Goal: Go to known website: Go to known website

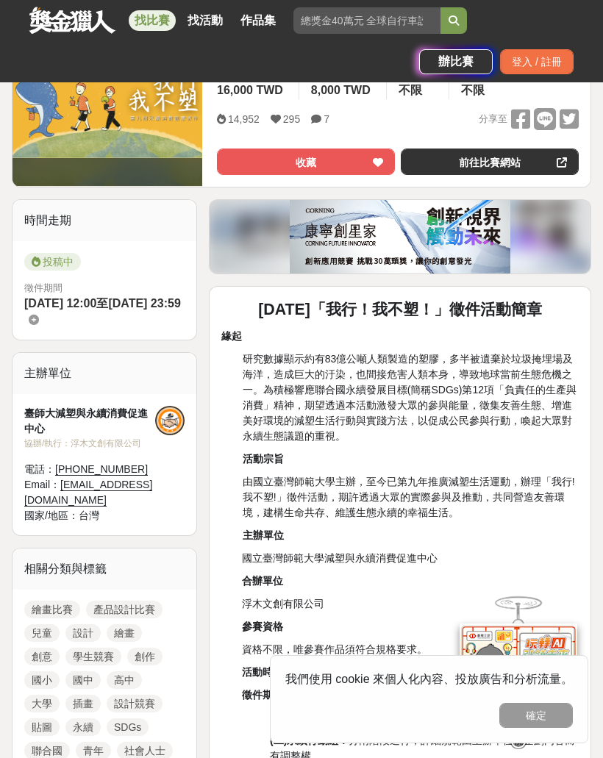
scroll to position [214, 0]
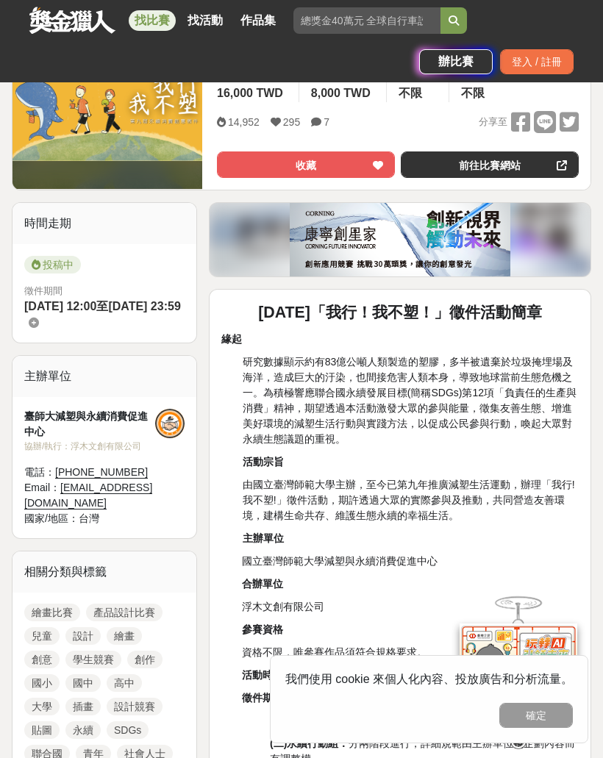
click at [469, 162] on link "前往比賽網站" at bounding box center [490, 164] width 178 height 26
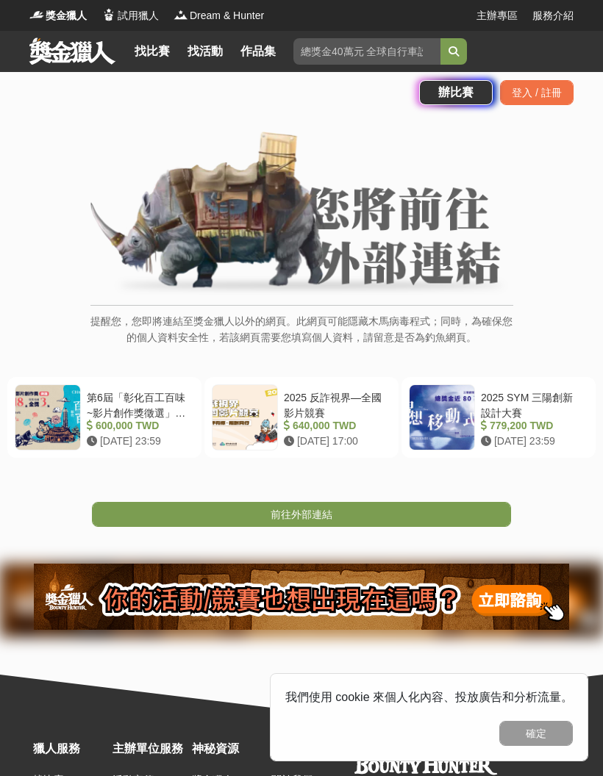
click at [343, 521] on link "前往外部連結" at bounding box center [301, 514] width 419 height 25
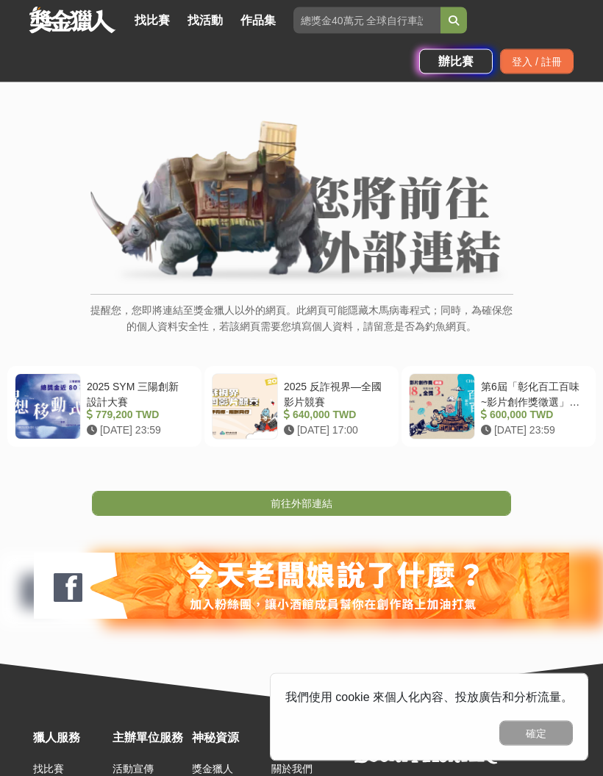
scroll to position [50, 0]
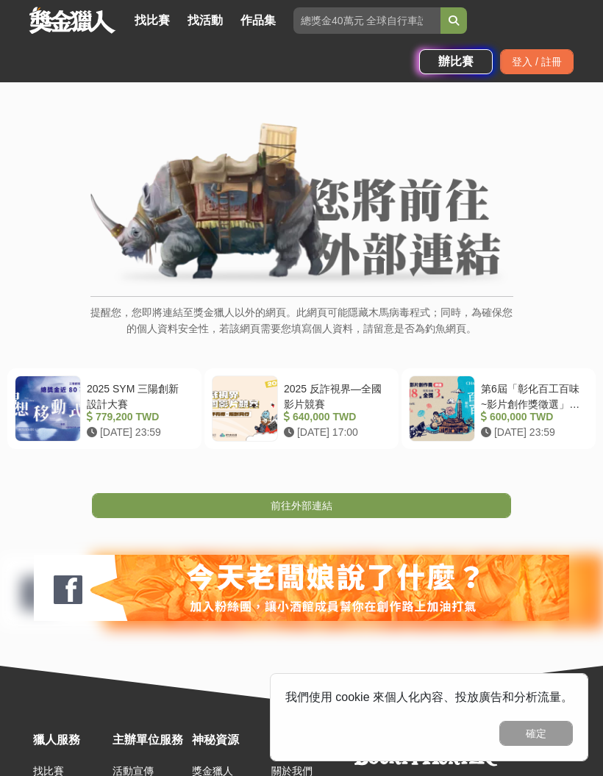
click at [397, 515] on link "前往外部連結" at bounding box center [301, 505] width 419 height 25
